Goal: Transaction & Acquisition: Purchase product/service

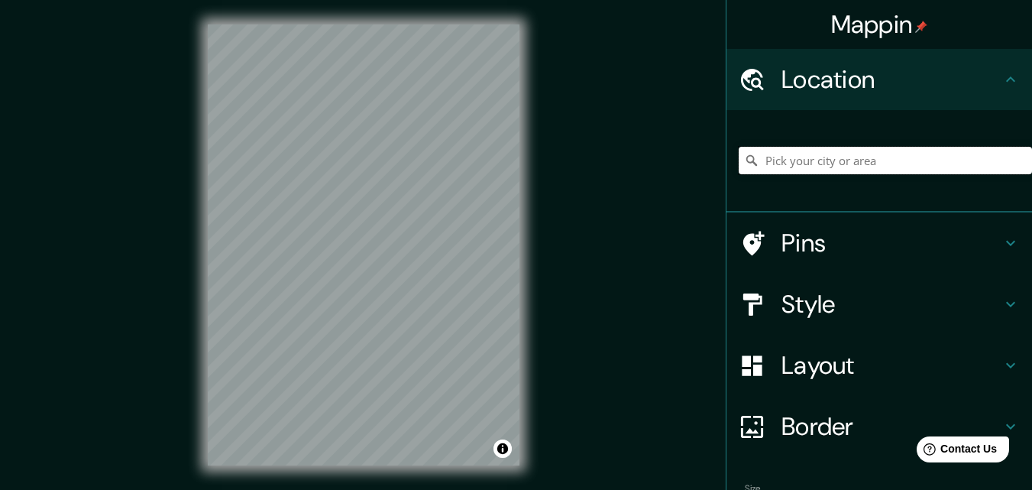
click at [814, 157] on input "Pick your city or area" at bounding box center [884, 160] width 293 height 27
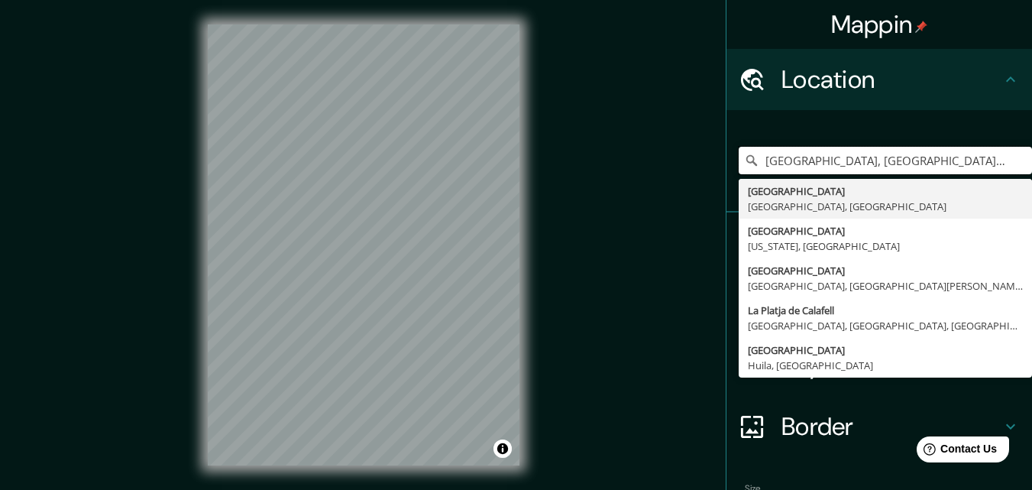
type input "[GEOGRAPHIC_DATA], [GEOGRAPHIC_DATA], [GEOGRAPHIC_DATA]"
click at [780, 119] on div "La Plata, Provincia de Buenos Aires, Argentina La Plata Provincia de Buenos Air…" at bounding box center [878, 161] width 305 height 102
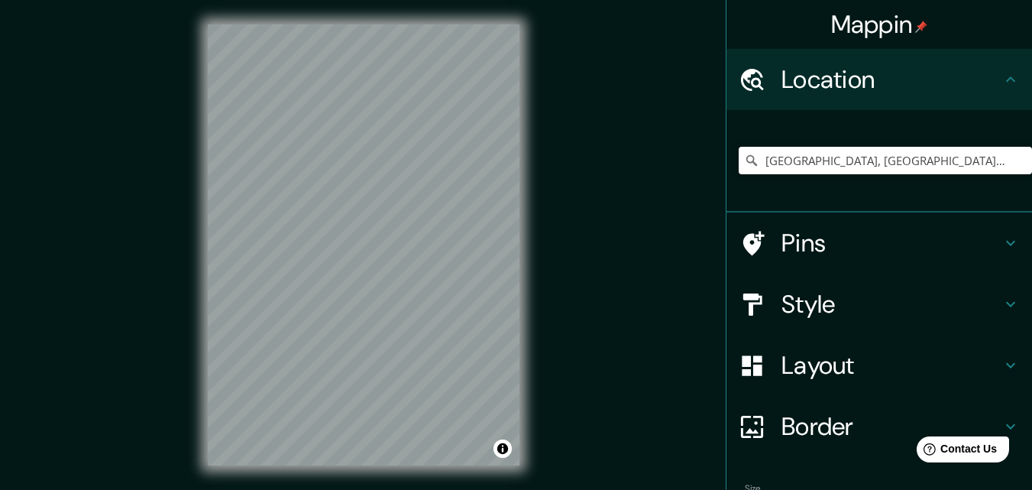
click at [1001, 240] on icon at bounding box center [1010, 243] width 18 height 18
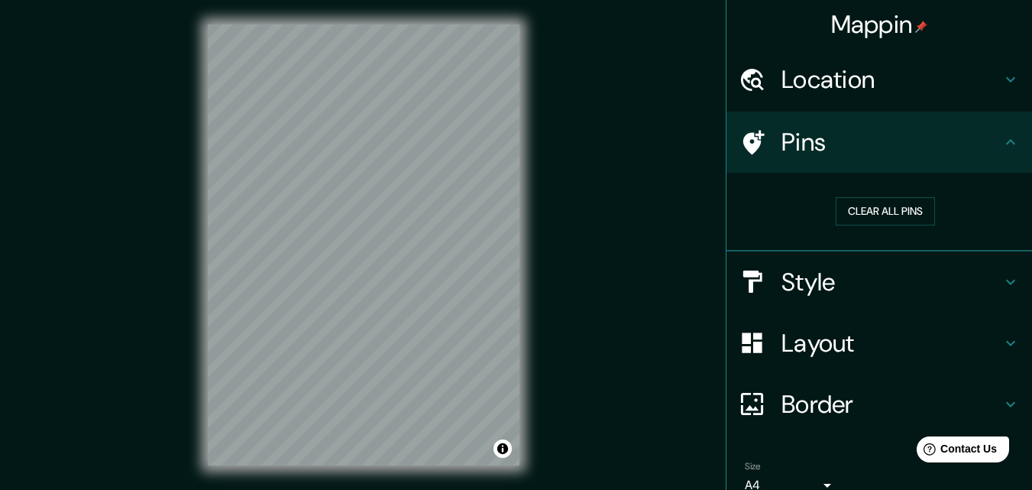
click at [1001, 144] on icon at bounding box center [1010, 142] width 18 height 18
click at [984, 279] on h4 "Style" at bounding box center [891, 282] width 220 height 31
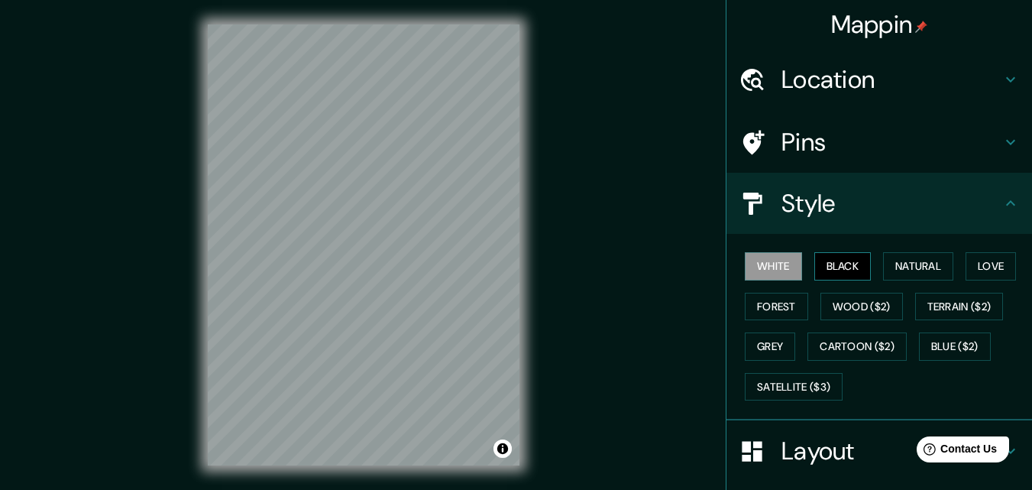
click at [847, 266] on button "Black" at bounding box center [842, 266] width 57 height 28
click at [920, 267] on button "Natural" at bounding box center [918, 266] width 70 height 28
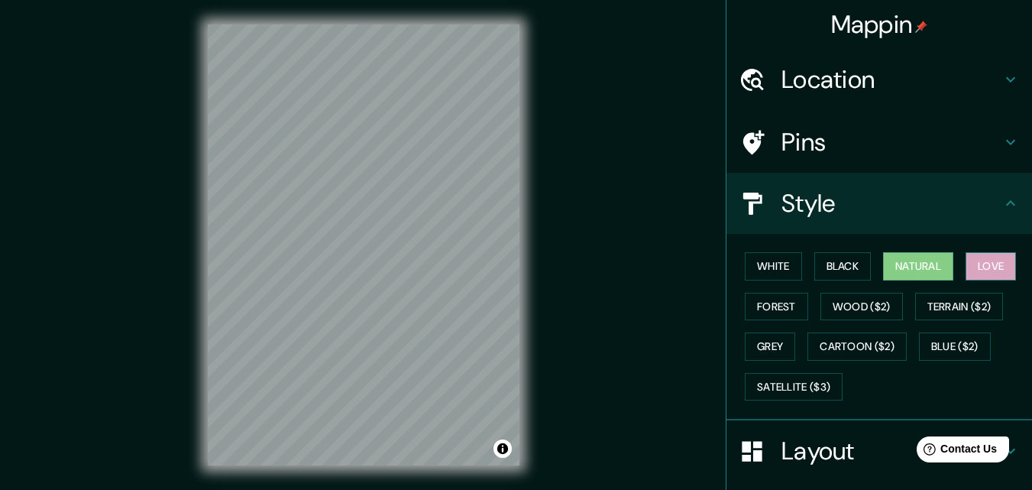
click at [987, 273] on button "Love" at bounding box center [990, 266] width 50 height 28
click at [976, 309] on button "Terrain ($2)" at bounding box center [959, 306] width 89 height 28
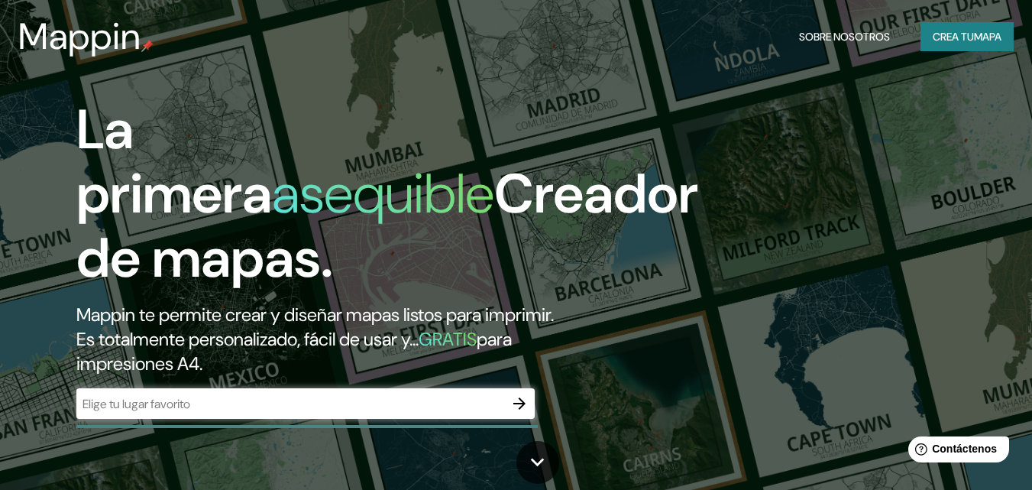
click at [991, 35] on font "mapa" at bounding box center [987, 37] width 27 height 14
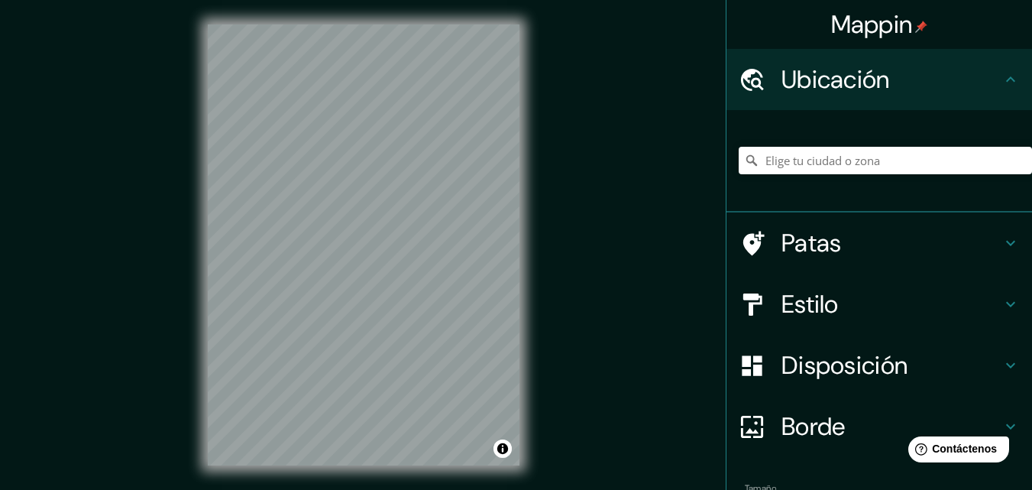
scroll to position [76, 0]
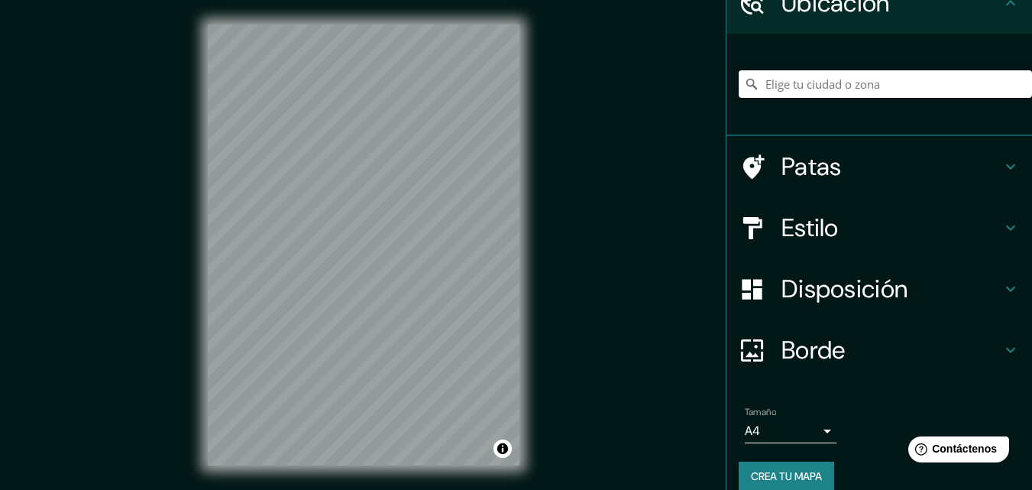
click at [806, 87] on input "Elige tu ciudad o zona" at bounding box center [884, 83] width 293 height 27
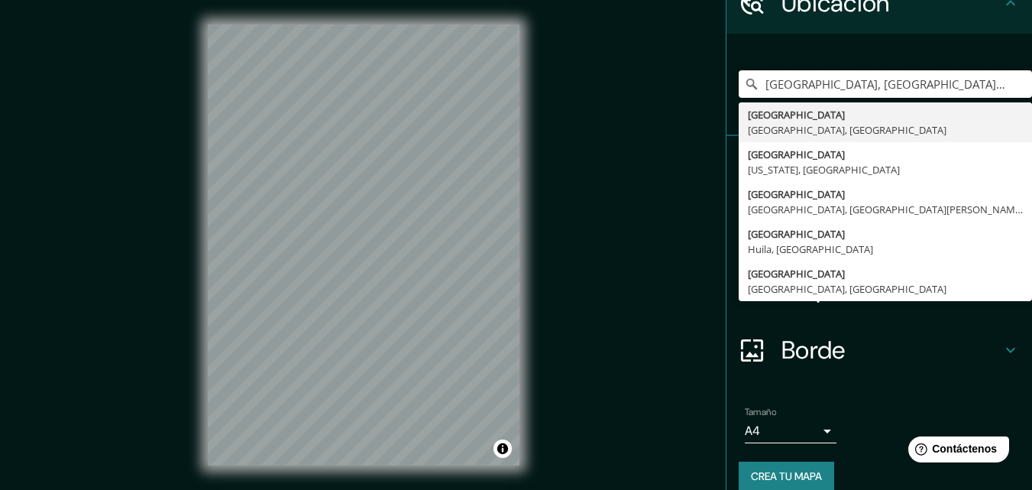
type input "[GEOGRAPHIC_DATA], [GEOGRAPHIC_DATA], [GEOGRAPHIC_DATA]"
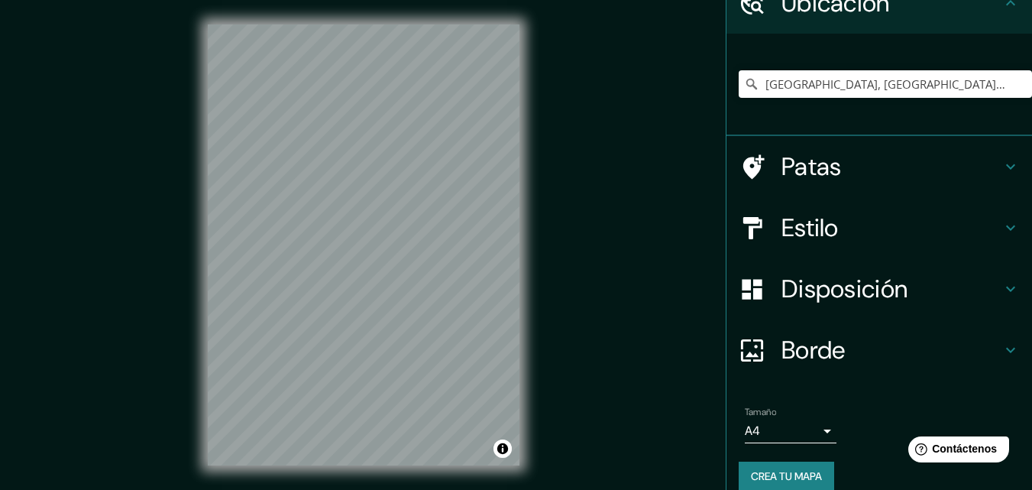
click at [816, 477] on button "Crea tu mapa" at bounding box center [785, 475] width 95 height 29
